Goal: Task Accomplishment & Management: Manage account settings

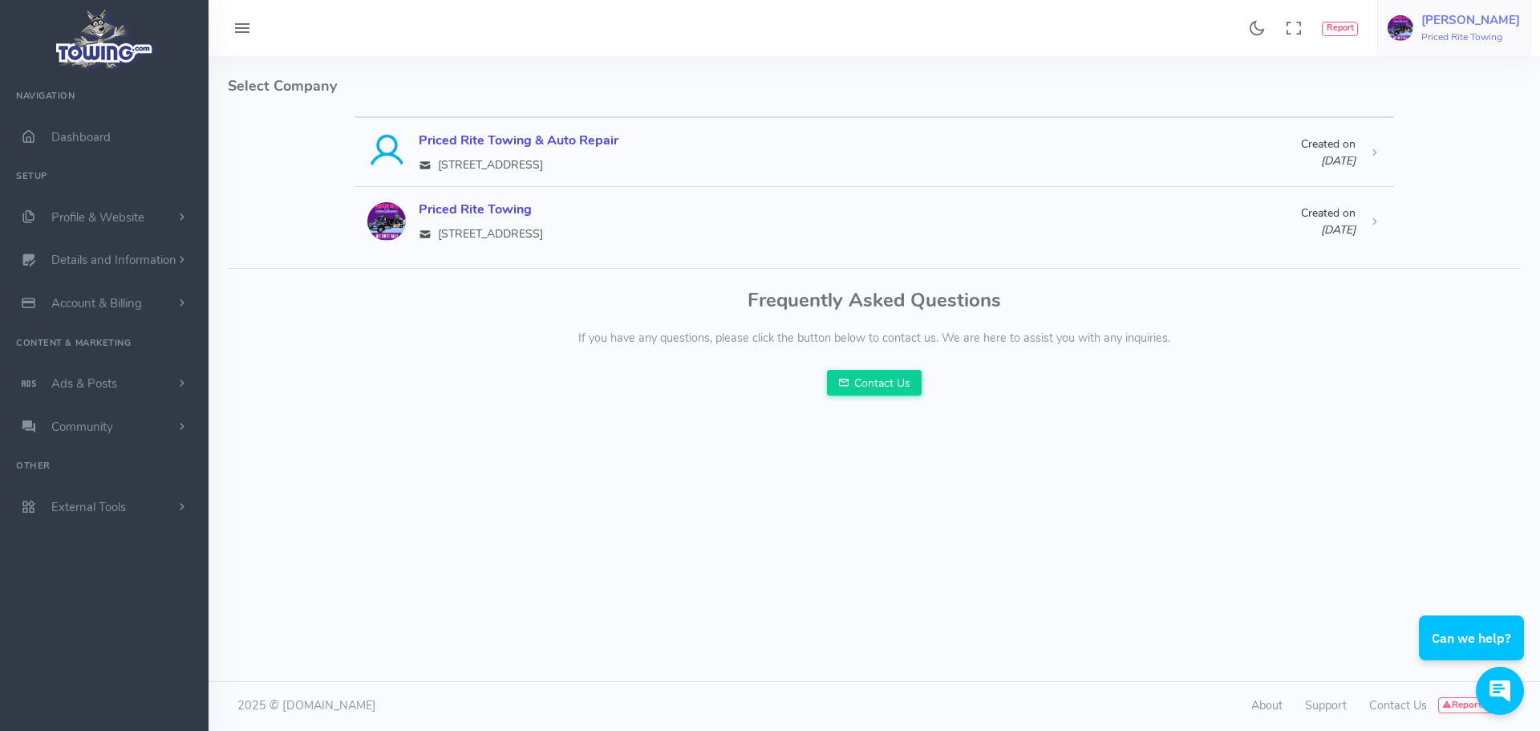
click at [1439, 22] on h5 "Jason Mills" at bounding box center [1470, 20] width 99 height 13
click at [1451, 94] on span "Account Settings" at bounding box center [1455, 97] width 88 height 16
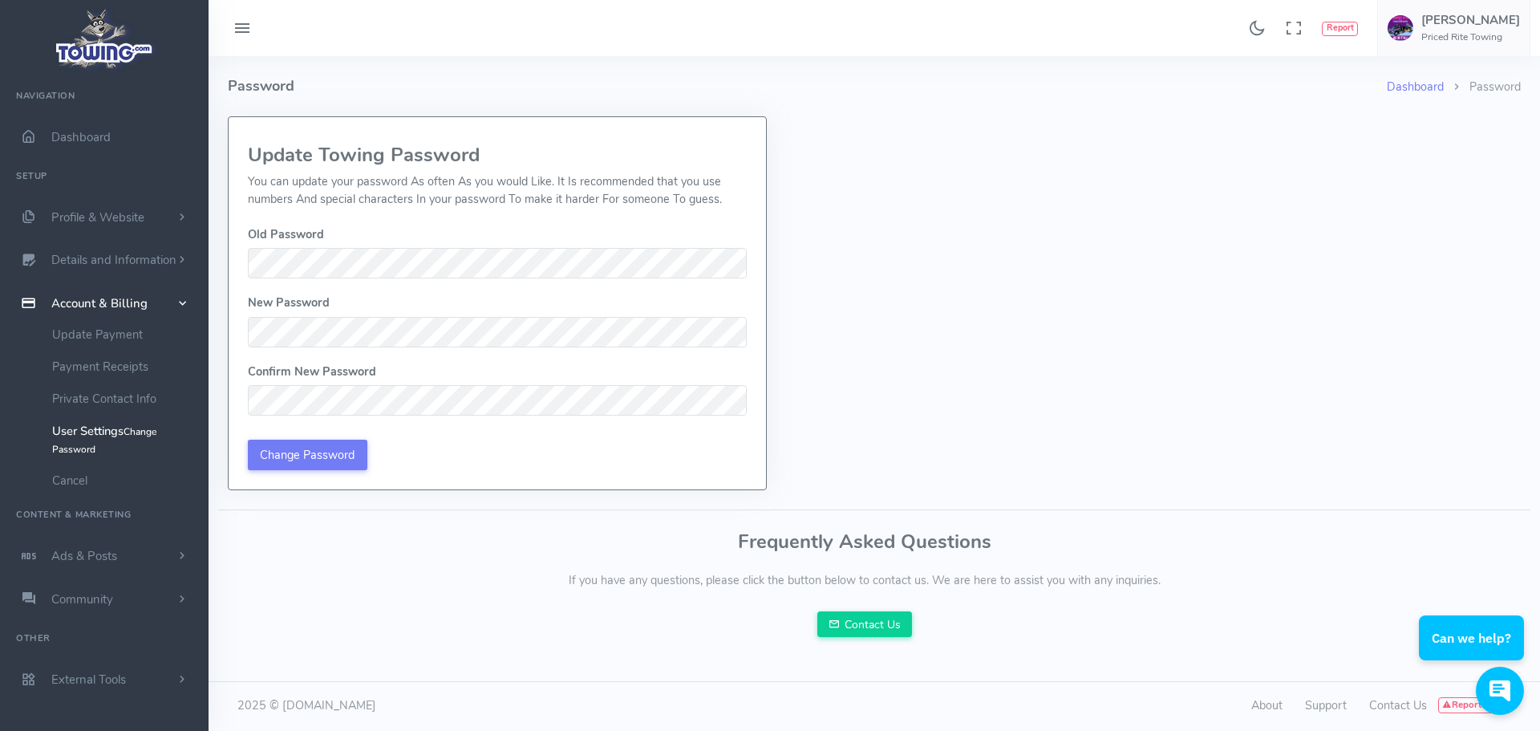
click at [43, 36] on span at bounding box center [104, 39] width 177 height 78
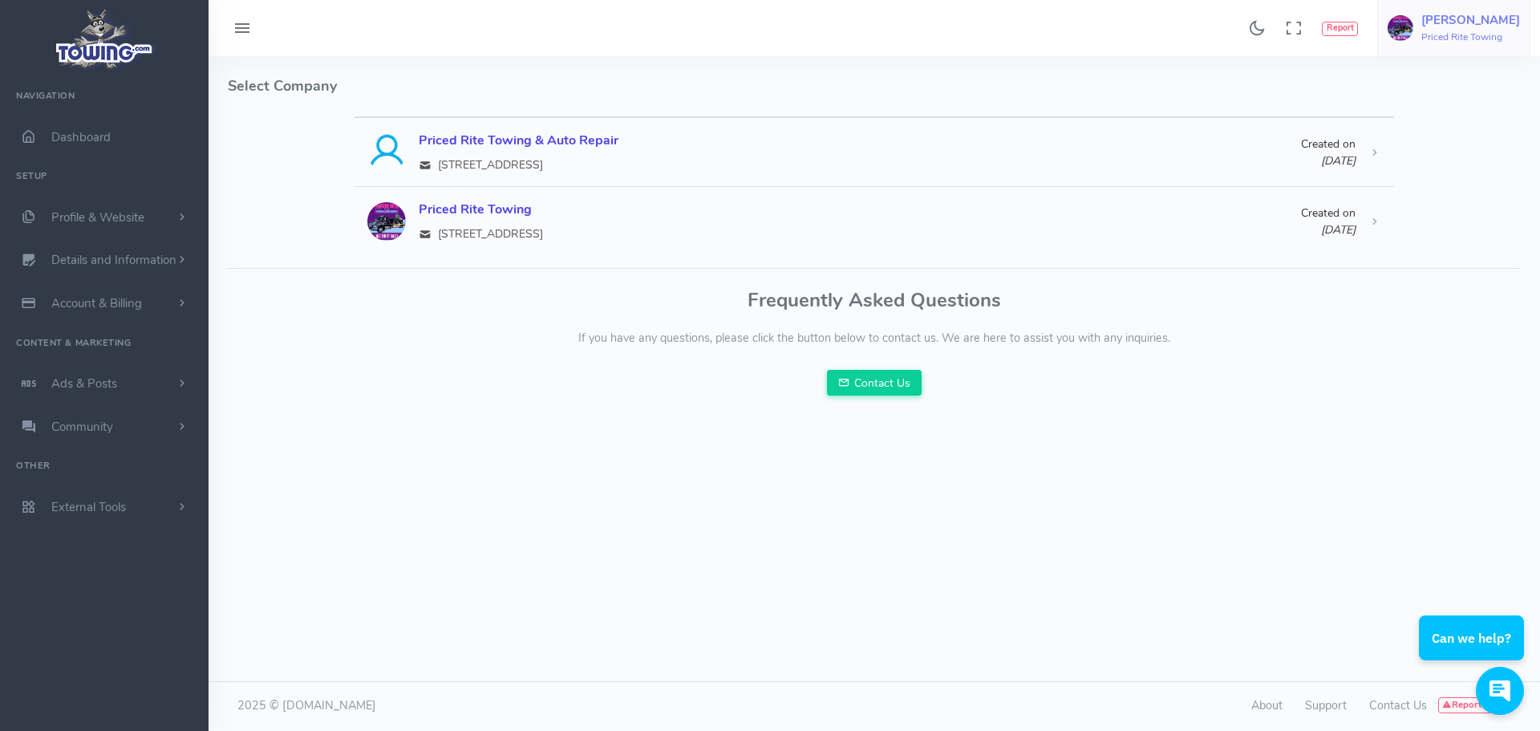
click at [1413, 28] on img at bounding box center [1401, 28] width 26 height 26
click at [1419, 180] on span "Logout" at bounding box center [1429, 181] width 36 height 16
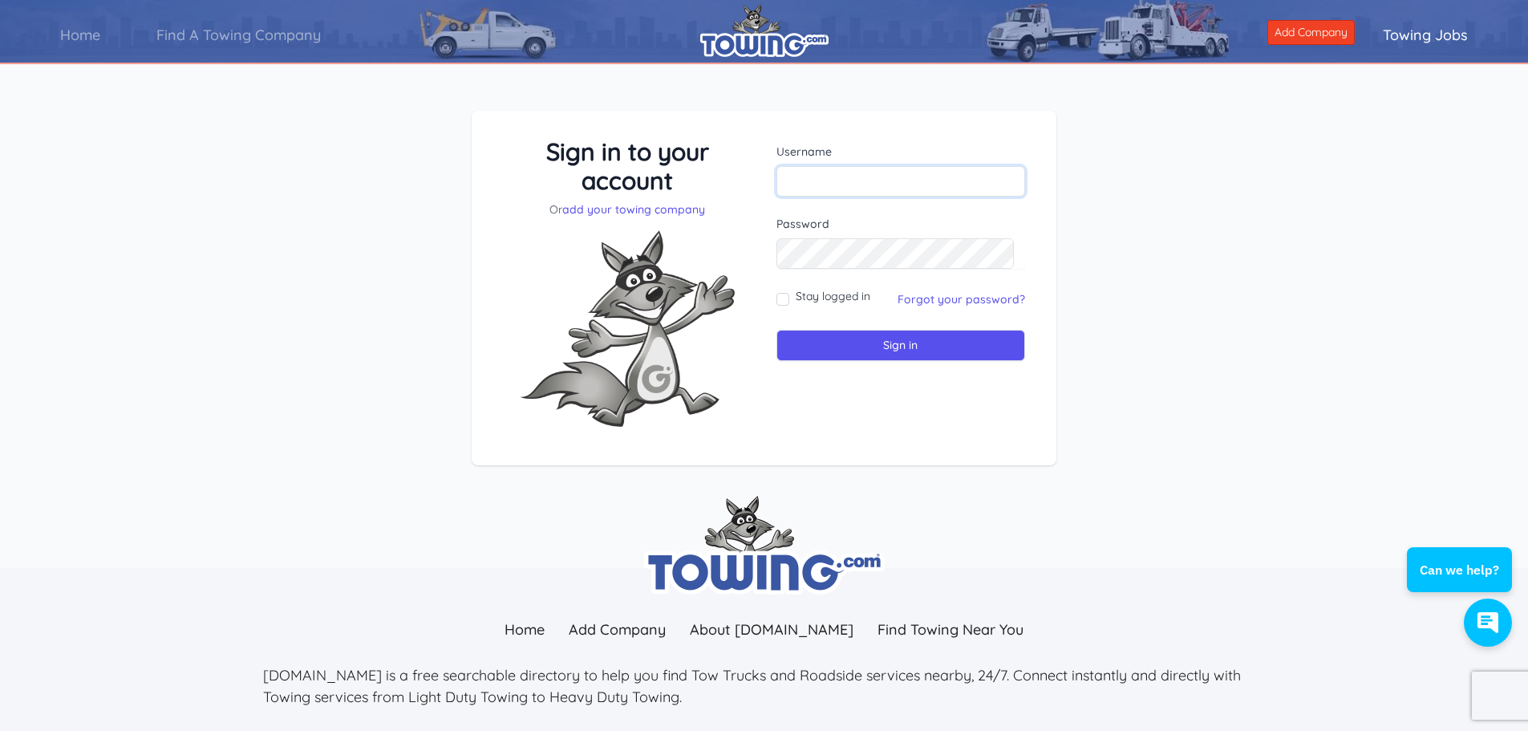
type input "[PERSON_NAME][EMAIL_ADDRESS][DOMAIN_NAME]"
click at [972, 229] on label "Password" at bounding box center [900, 224] width 249 height 16
